Goal: Information Seeking & Learning: Learn about a topic

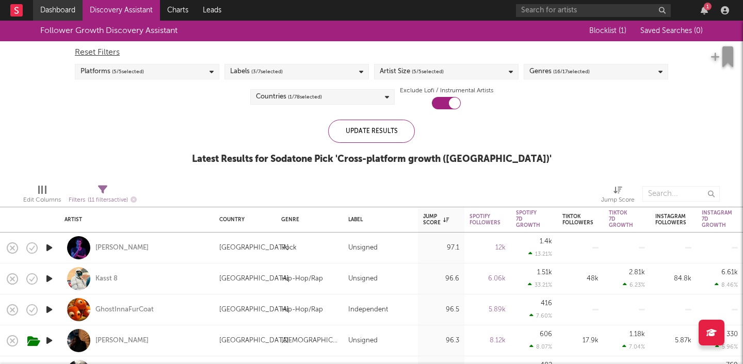
click at [64, 7] on link "Dashboard" at bounding box center [58, 10] width 50 height 21
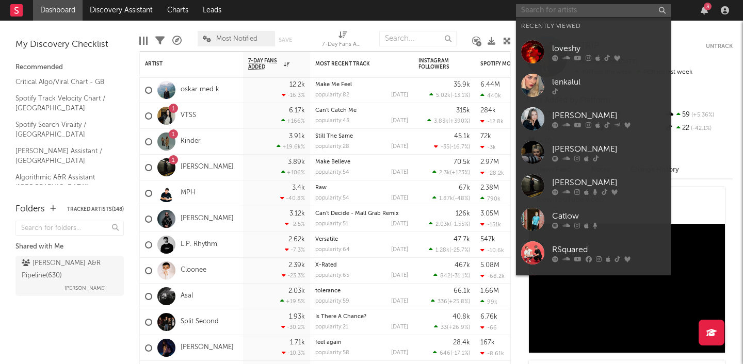
click at [554, 10] on input "text" at bounding box center [593, 10] width 155 height 13
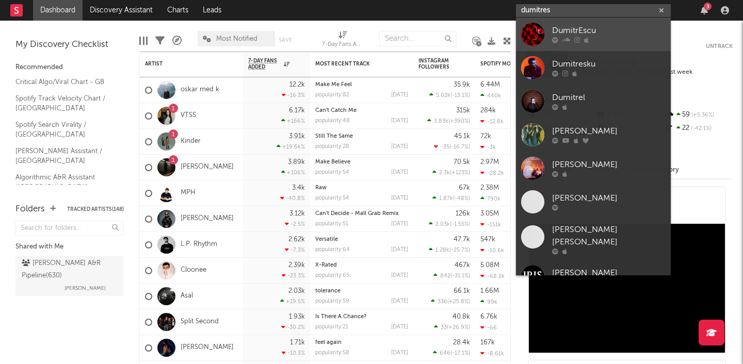
type input "dumitres"
click at [546, 34] on link "DumitrEscu" at bounding box center [593, 35] width 155 height 34
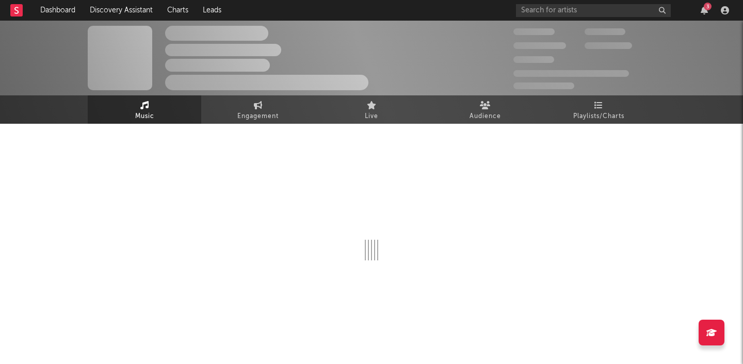
select select "1w"
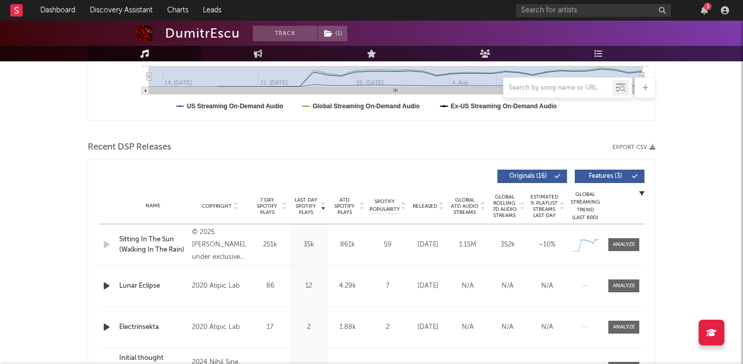
scroll to position [304, 0]
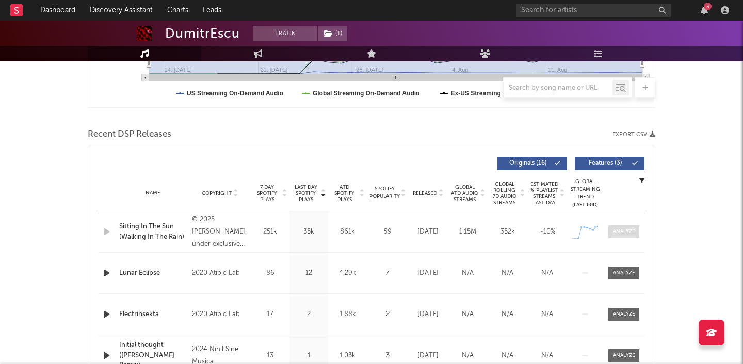
click at [626, 232] on div at bounding box center [624, 232] width 22 height 8
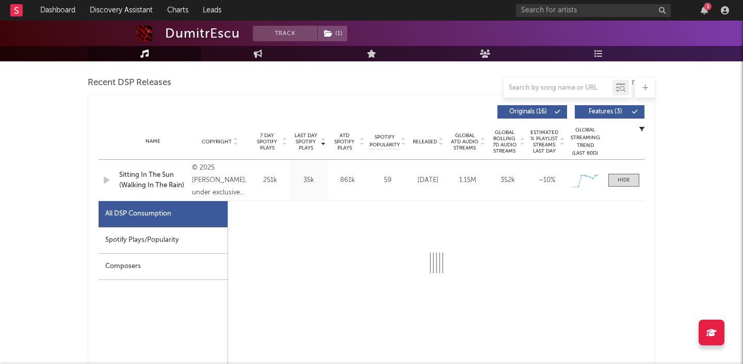
select select "1w"
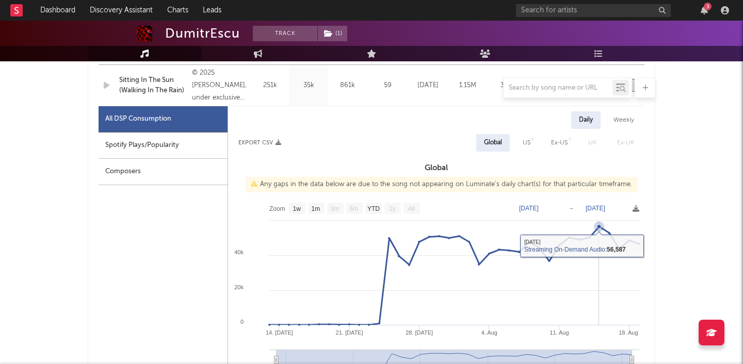
scroll to position [455, 0]
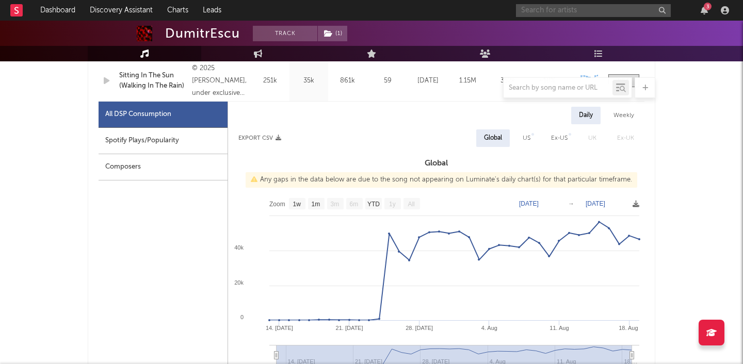
click at [562, 7] on input "text" at bounding box center [593, 10] width 155 height 13
click at [583, 10] on input "the royston club" at bounding box center [593, 10] width 155 height 13
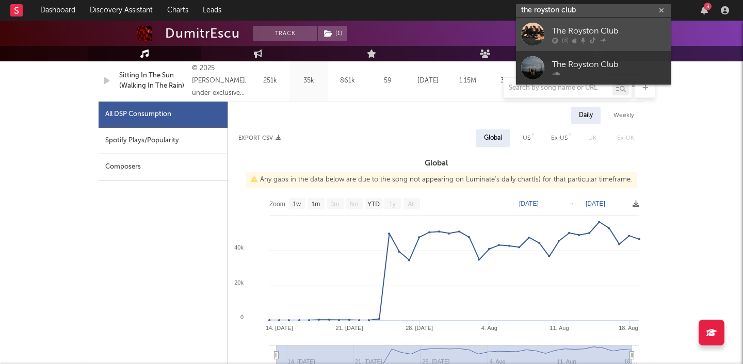
type input "the royston club"
click at [575, 30] on div "The Royston Club" at bounding box center [608, 31] width 113 height 12
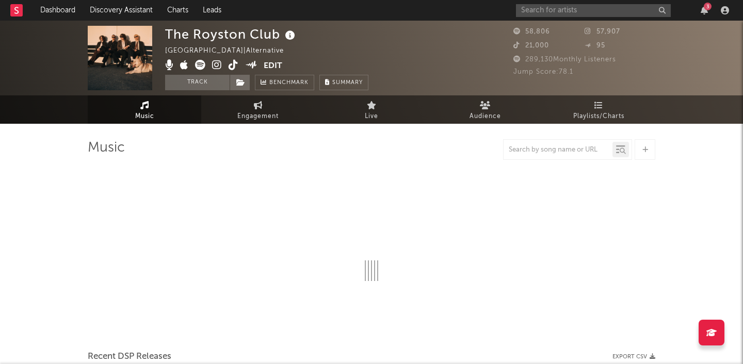
select select "6m"
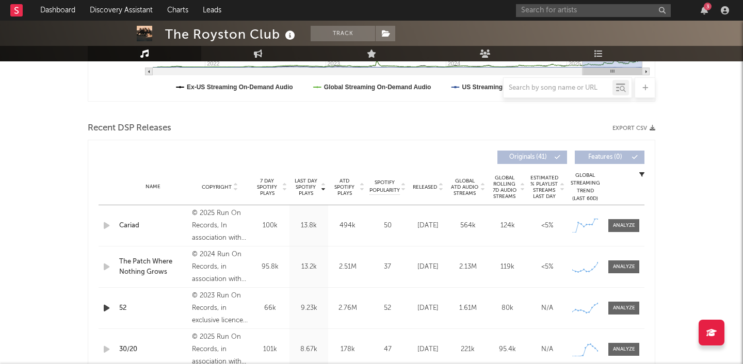
scroll to position [325, 0]
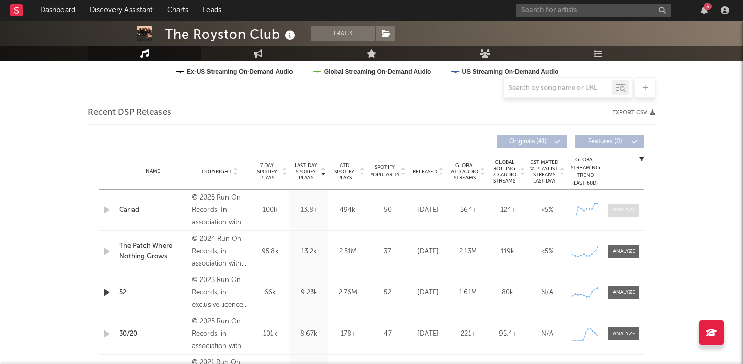
click at [628, 213] on div at bounding box center [624, 210] width 22 height 8
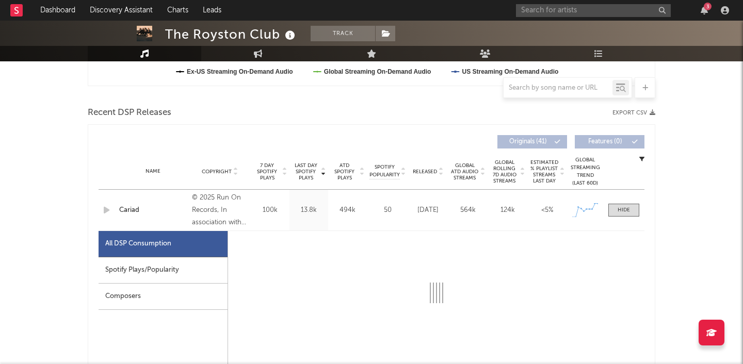
select select "1w"
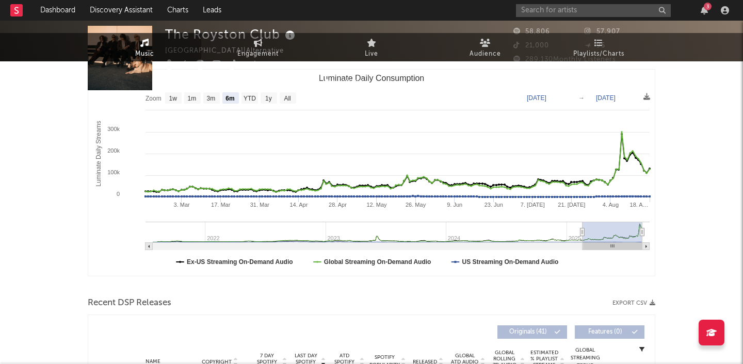
scroll to position [0, 0]
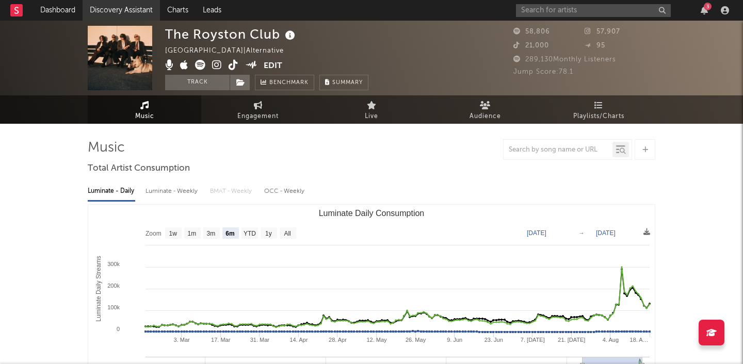
click at [133, 9] on link "Discovery Assistant" at bounding box center [121, 10] width 77 height 21
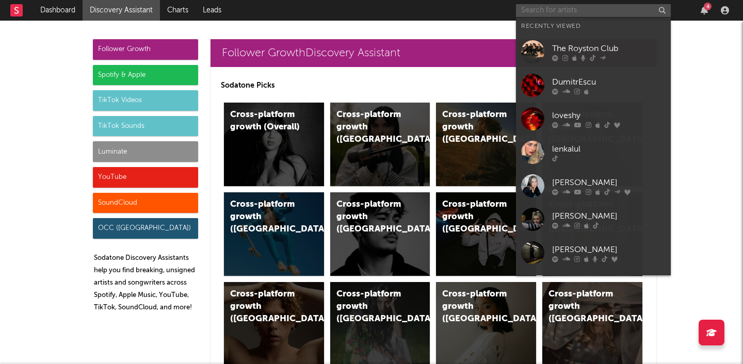
click at [548, 12] on input "text" at bounding box center [593, 10] width 155 height 13
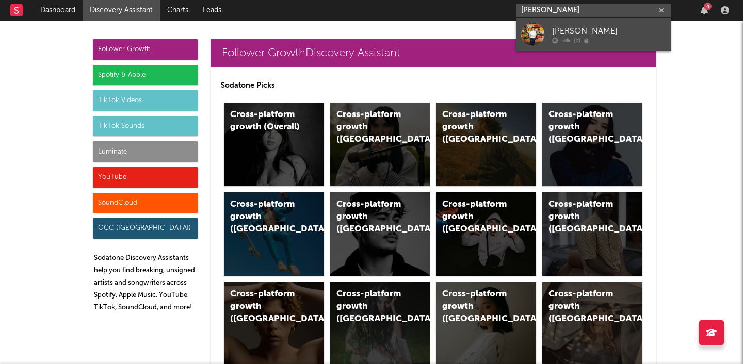
type input "[PERSON_NAME]"
click at [593, 28] on div "[PERSON_NAME]" at bounding box center [608, 31] width 113 height 12
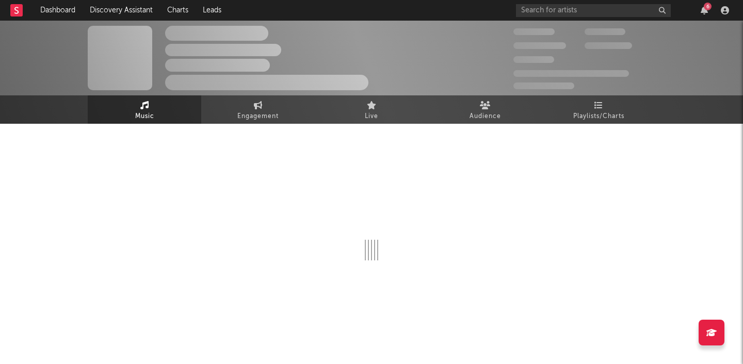
select select "6m"
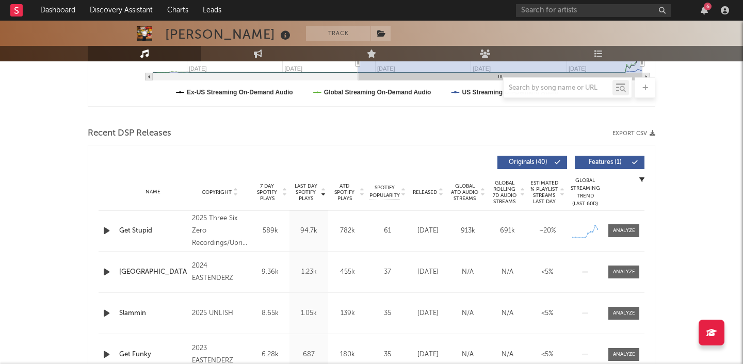
scroll to position [314, 0]
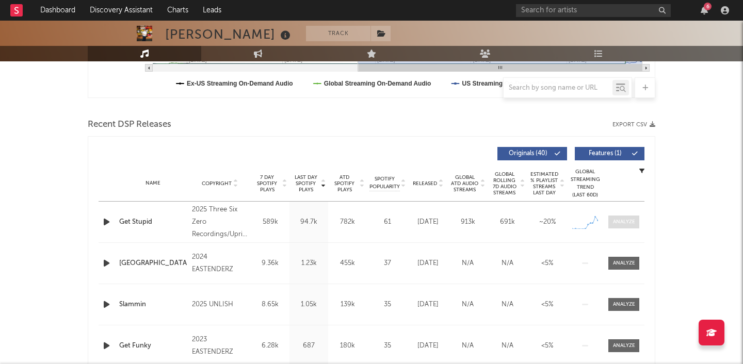
click at [624, 222] on div at bounding box center [624, 222] width 22 height 8
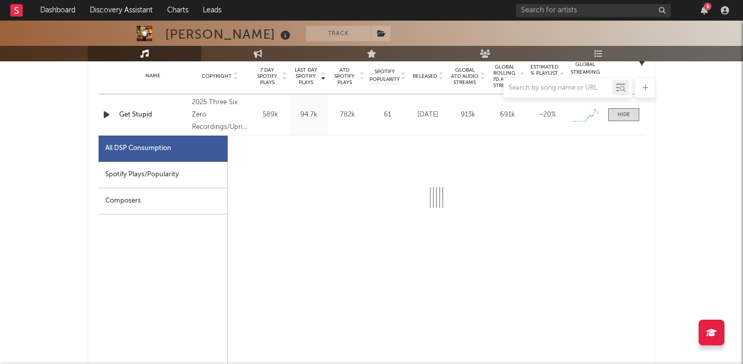
select select "1w"
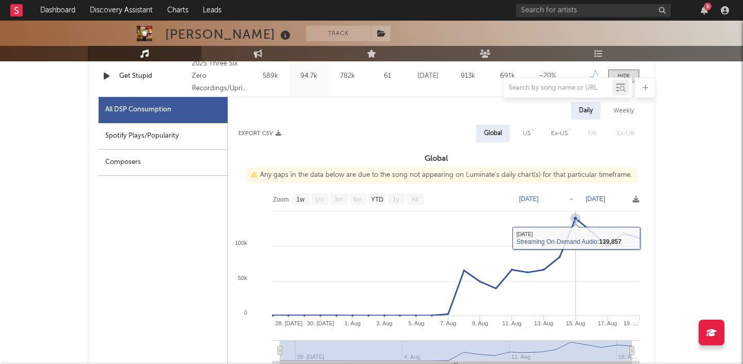
scroll to position [475, 0]
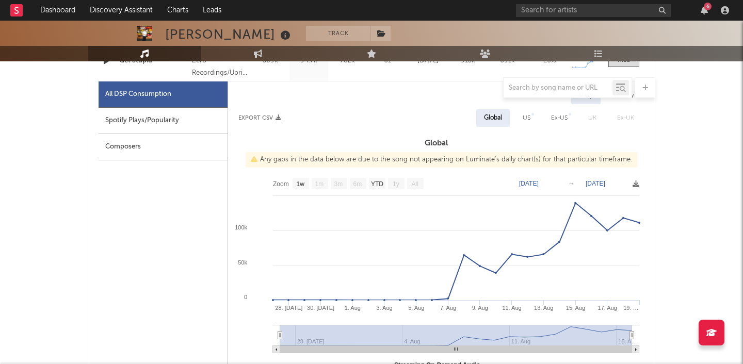
click at [175, 113] on div "Spotify Plays/Popularity" at bounding box center [163, 121] width 129 height 26
select select "1w"
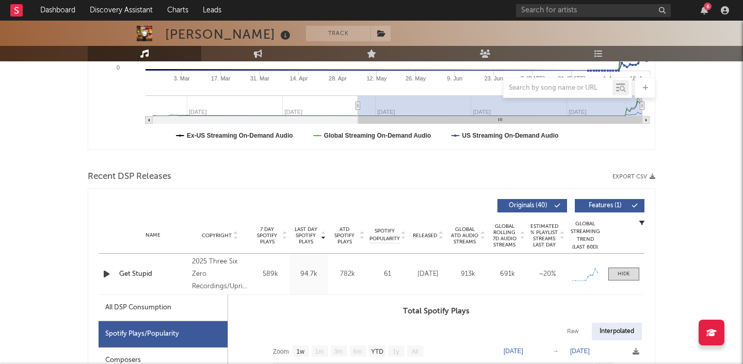
scroll to position [0, 0]
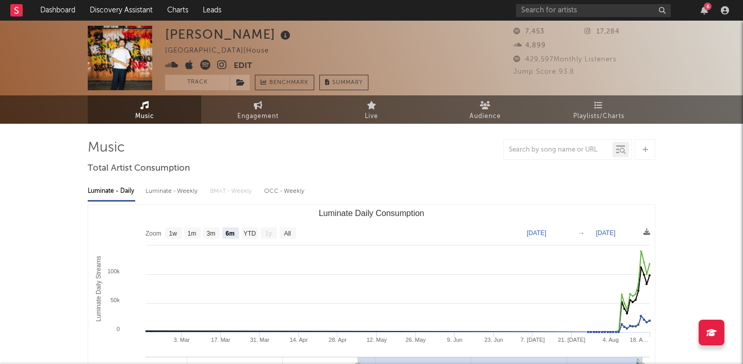
click at [219, 64] on icon at bounding box center [222, 65] width 10 height 10
